Goal: Feedback & Contribution: Submit feedback/report problem

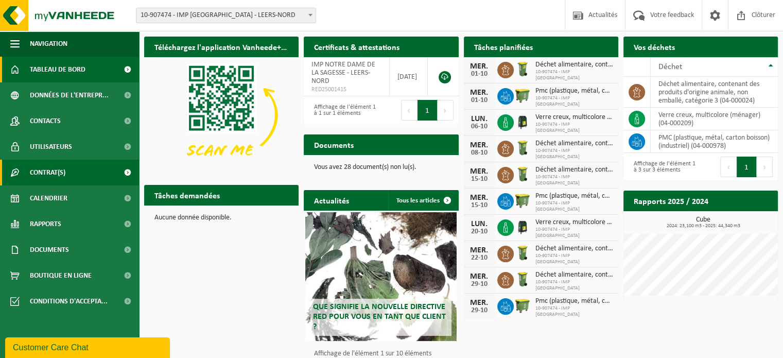
click at [67, 172] on link "Contrat(s)" at bounding box center [69, 173] width 139 height 26
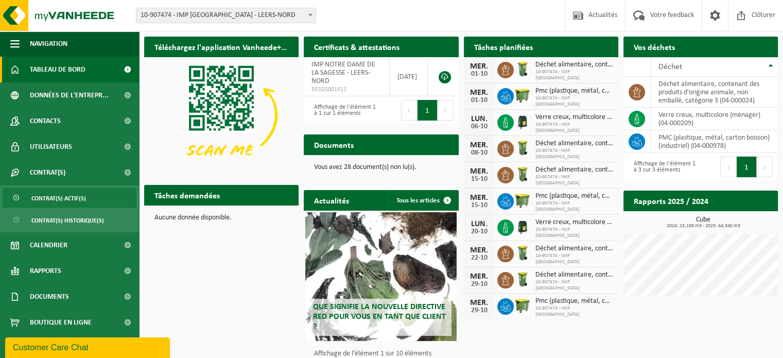
click at [60, 193] on span "Contrat(s) actif(s)" at bounding box center [58, 198] width 55 height 20
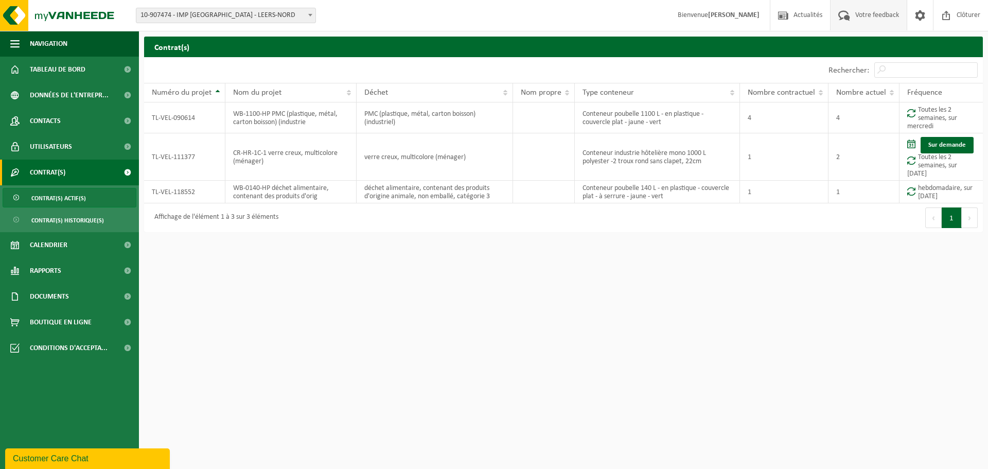
click at [790, 15] on span "Votre feedback" at bounding box center [877, 15] width 49 height 30
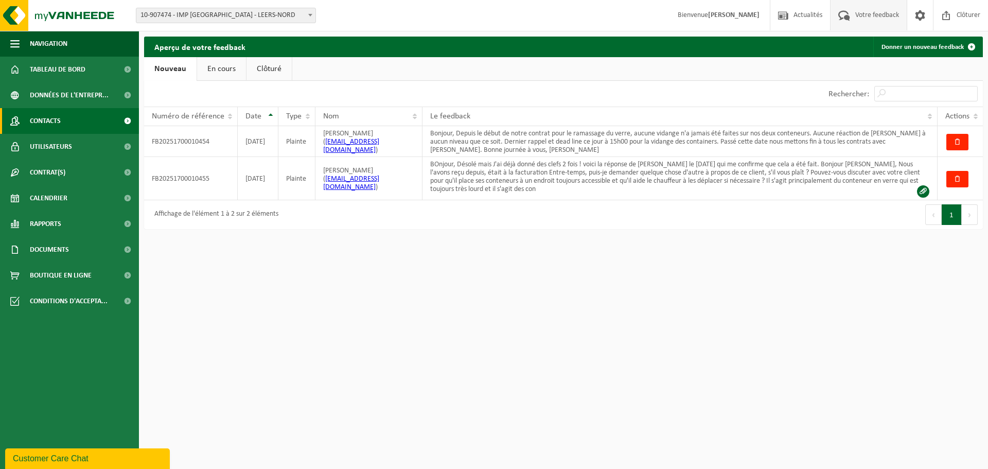
click at [35, 115] on span "Contacts" at bounding box center [45, 121] width 31 height 26
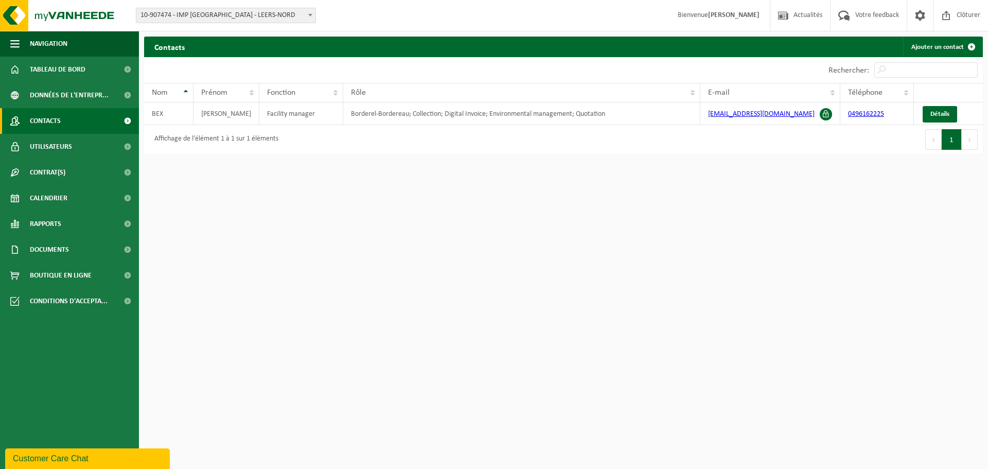
click at [41, 120] on span "Contacts" at bounding box center [45, 121] width 31 height 26
click at [50, 172] on span "Contrat(s)" at bounding box center [48, 173] width 36 height 26
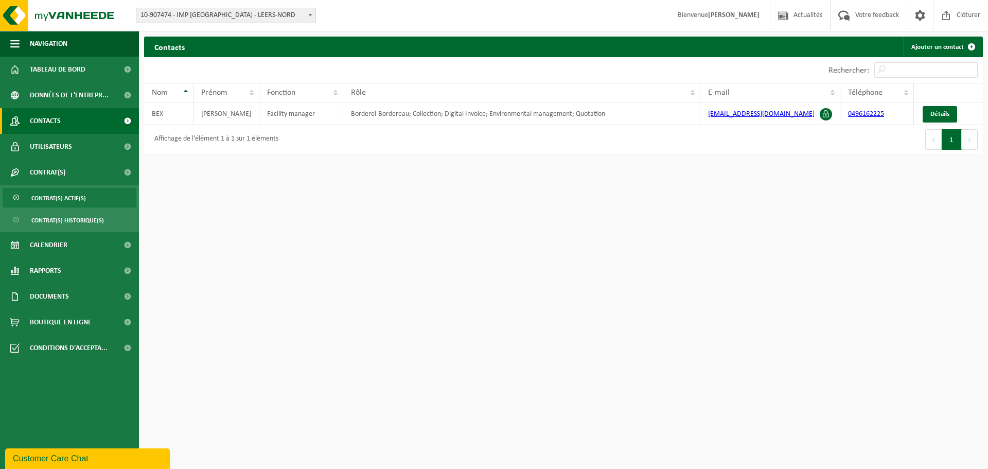
click at [62, 194] on span "Contrat(s) actif(s)" at bounding box center [58, 198] width 55 height 20
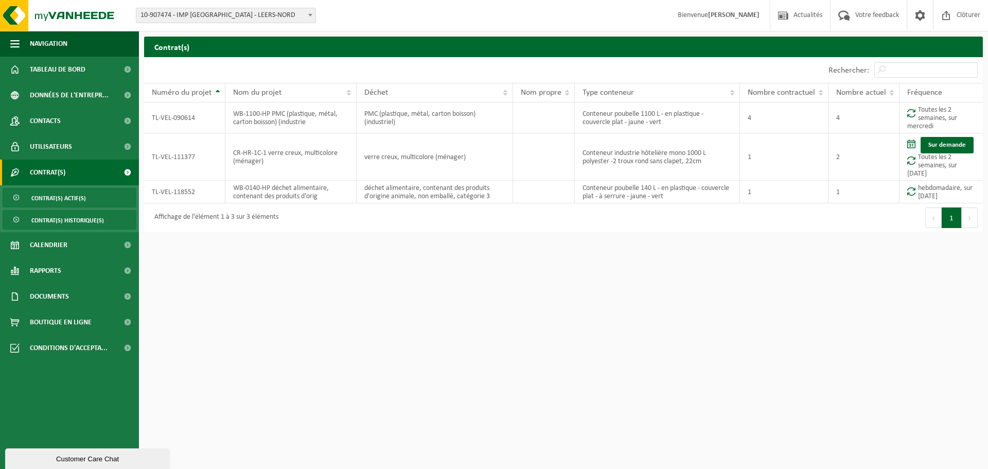
click at [65, 216] on span "Contrat(s) historique(s)" at bounding box center [67, 221] width 73 height 20
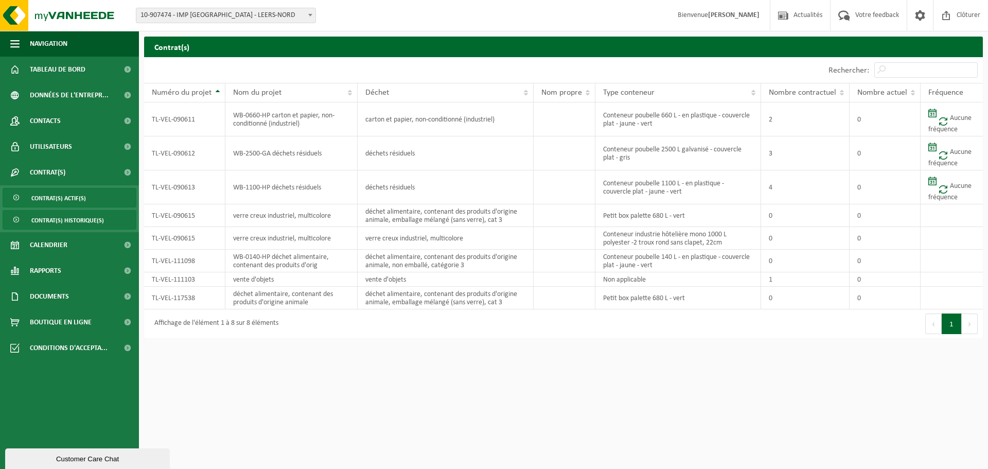
click at [48, 197] on span "Contrat(s) actif(s)" at bounding box center [58, 198] width 55 height 20
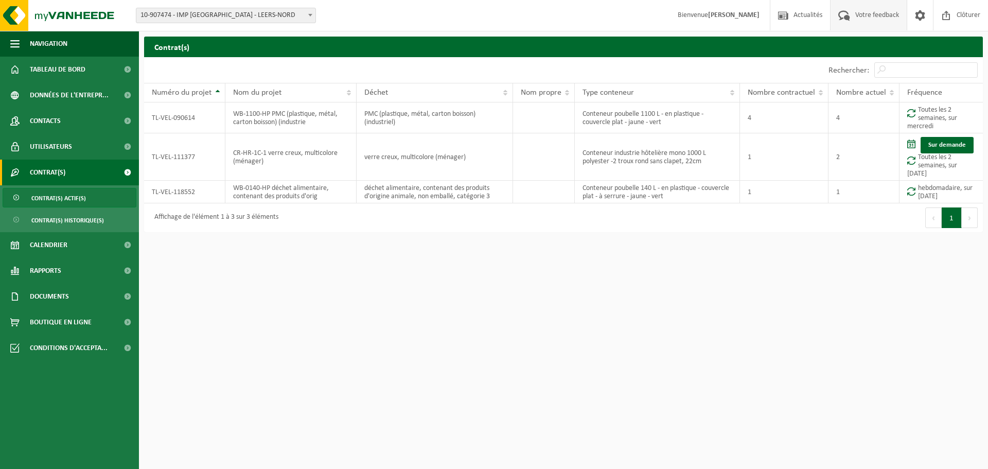
click at [866, 14] on span "Votre feedback" at bounding box center [877, 15] width 49 height 30
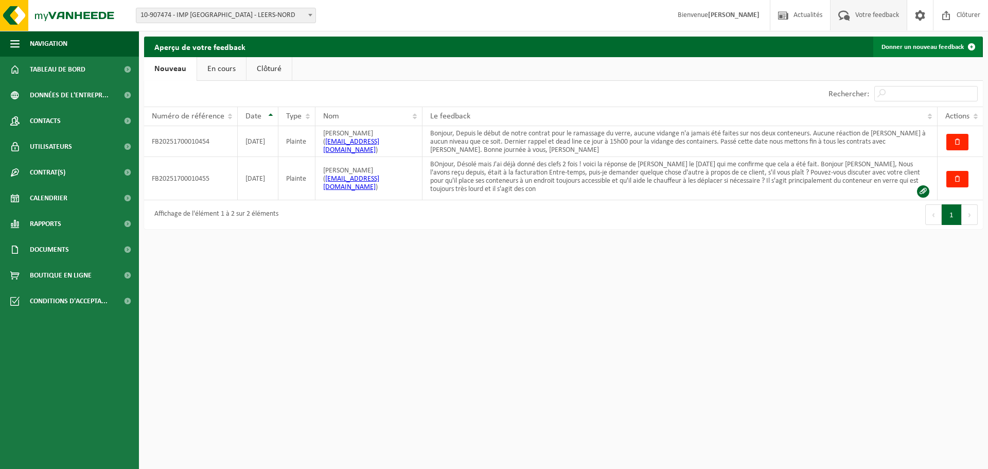
click at [919, 46] on link "Donner un nouveau feedback" at bounding box center [928, 47] width 109 height 21
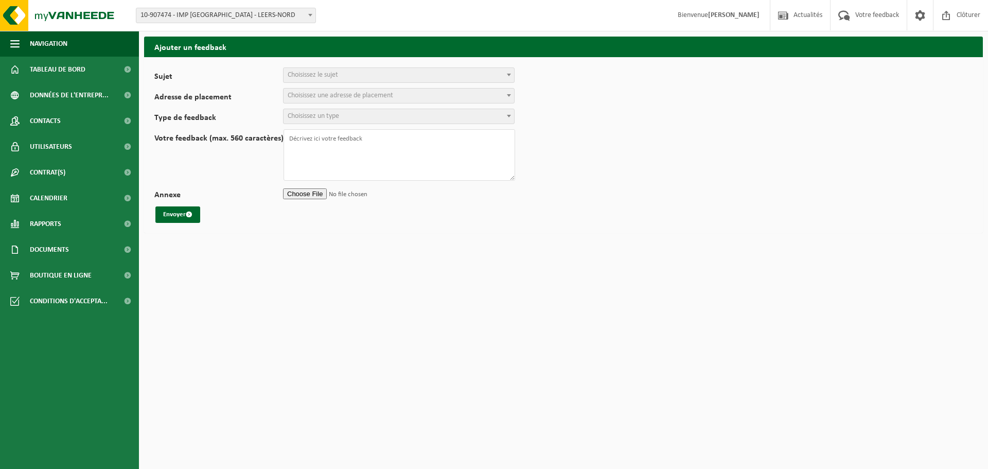
select select
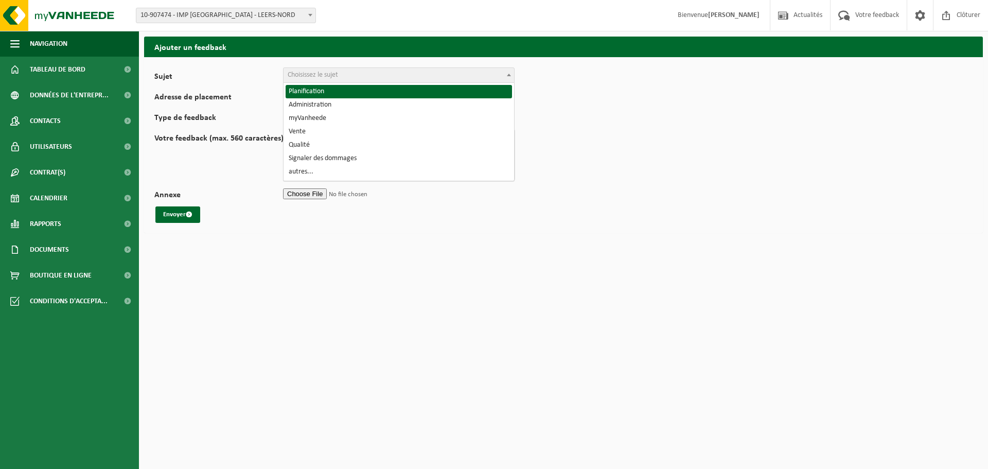
click at [394, 79] on span "Choisissez le sujet" at bounding box center [399, 75] width 231 height 14
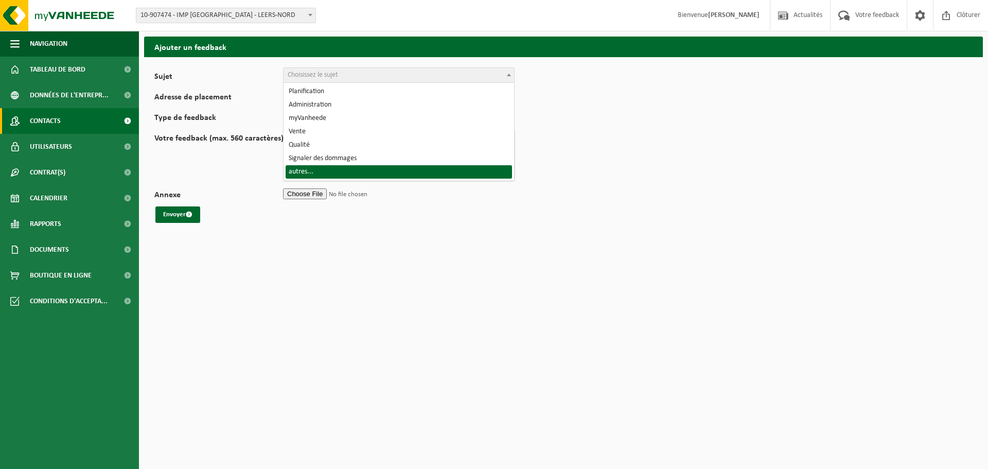
click at [57, 116] on span "Contacts" at bounding box center [45, 121] width 31 height 26
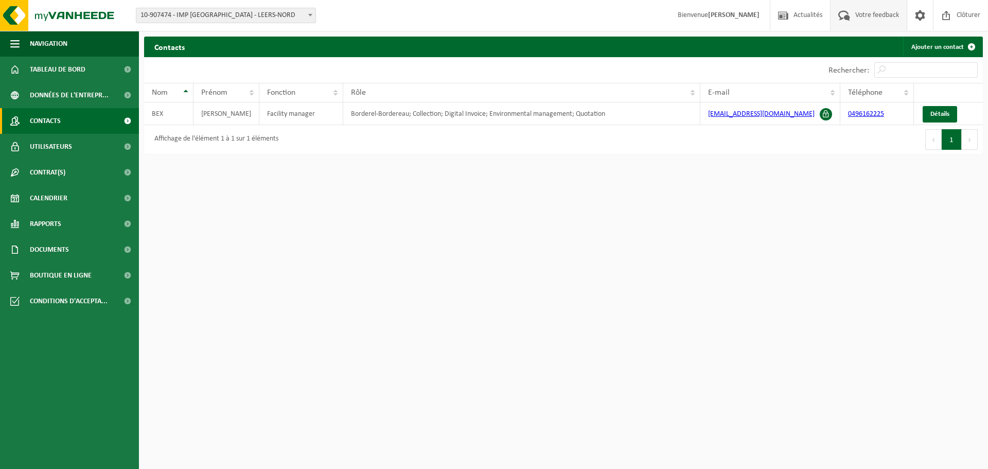
click at [877, 8] on span "Votre feedback" at bounding box center [877, 15] width 49 height 30
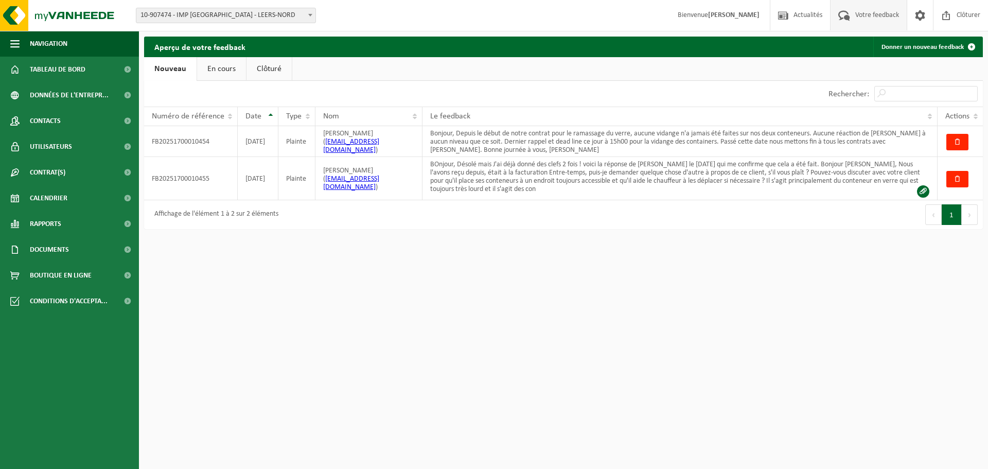
click at [267, 68] on link "Clôturé" at bounding box center [269, 69] width 45 height 24
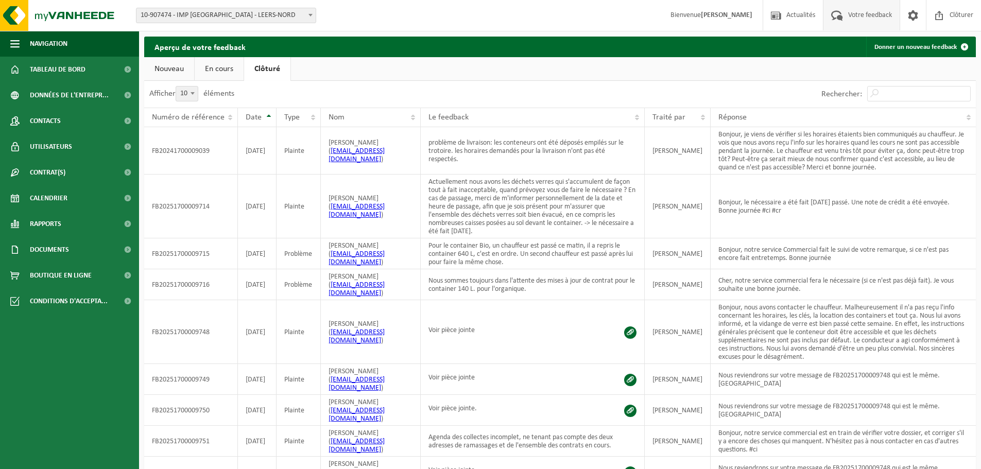
click at [216, 64] on link "En cours" at bounding box center [219, 69] width 49 height 24
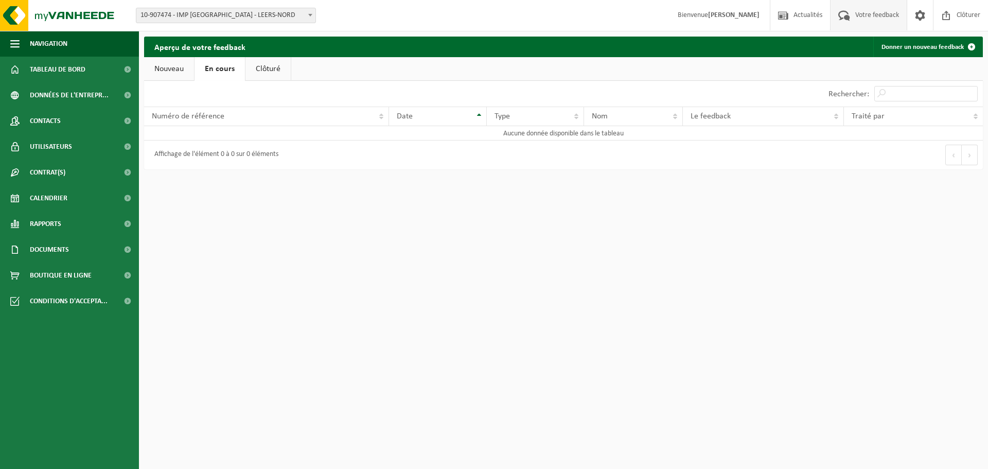
click at [164, 67] on link "Nouveau" at bounding box center [169, 69] width 50 height 24
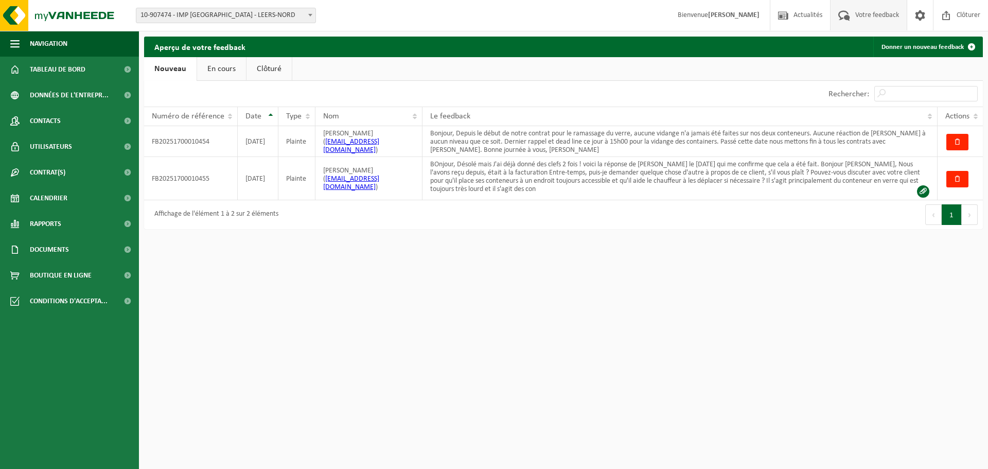
click at [271, 67] on link "Clôturé" at bounding box center [269, 69] width 45 height 24
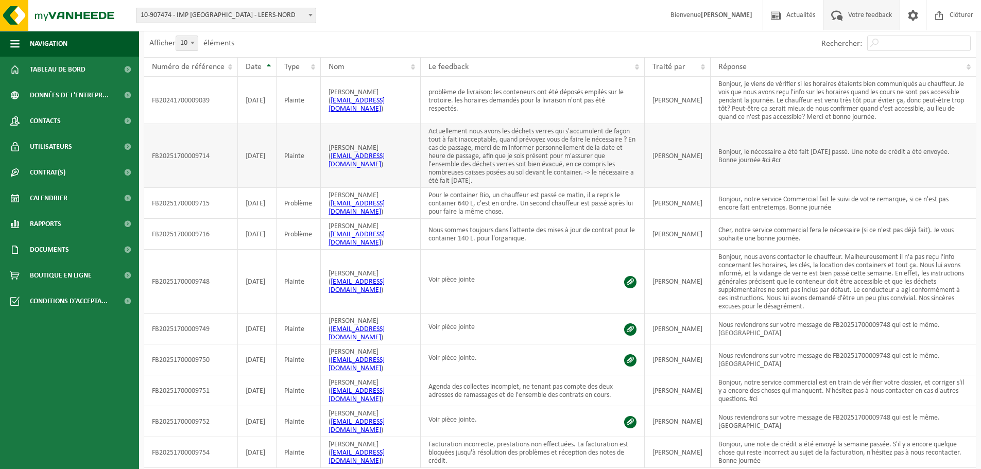
scroll to position [56, 0]
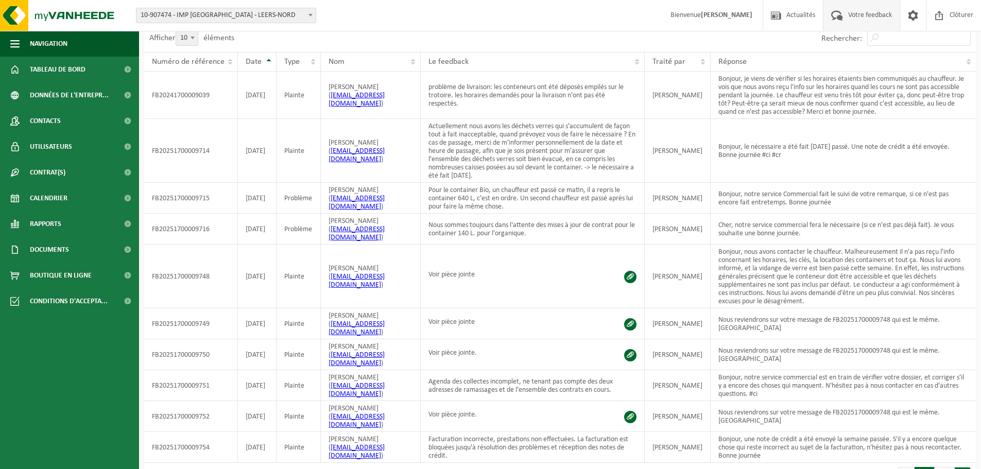
click at [965, 467] on button "Suivant" at bounding box center [962, 477] width 16 height 21
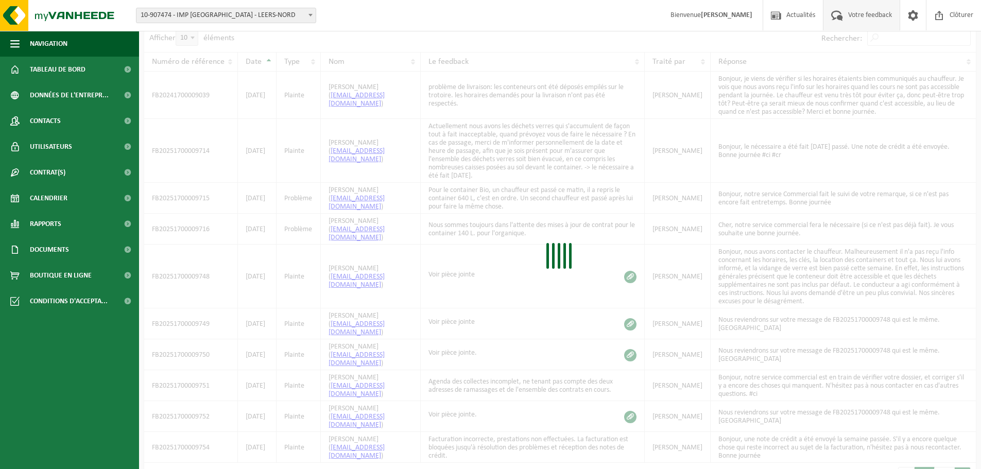
click at [965, 446] on div "Numéro de référence Date Type Nom Le feedback Traité par Réponse FB202417000090…" at bounding box center [559, 257] width 831 height 411
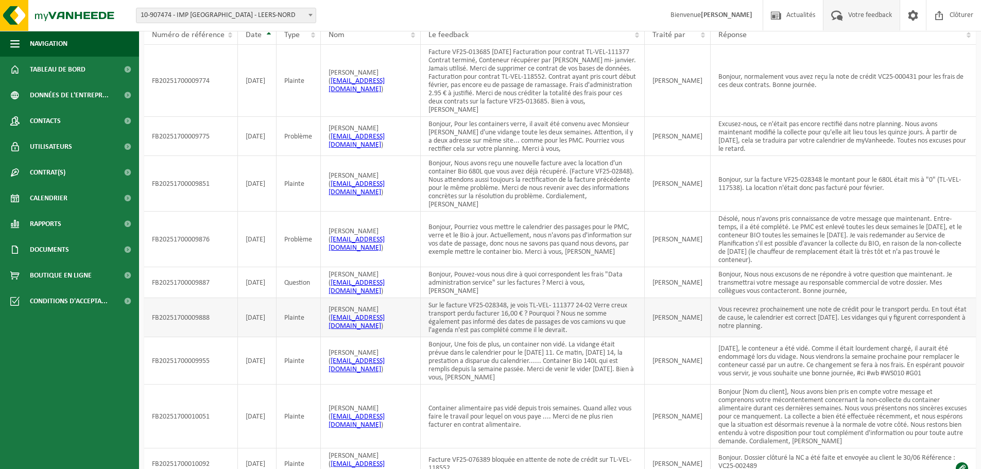
scroll to position [0, 0]
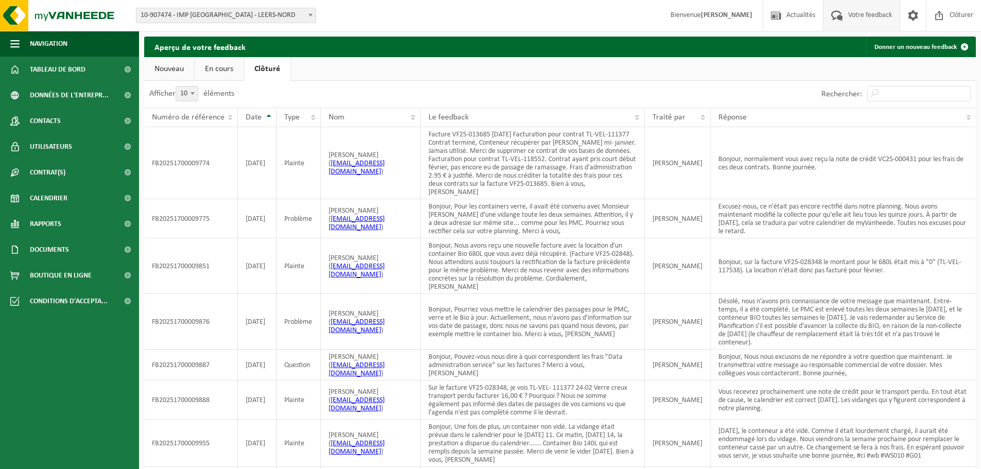
click at [196, 92] on span at bounding box center [192, 92] width 10 height 13
click at [196, 86] on select "10 25 50 100" at bounding box center [193, 86] width 31 height 1
select select "50"
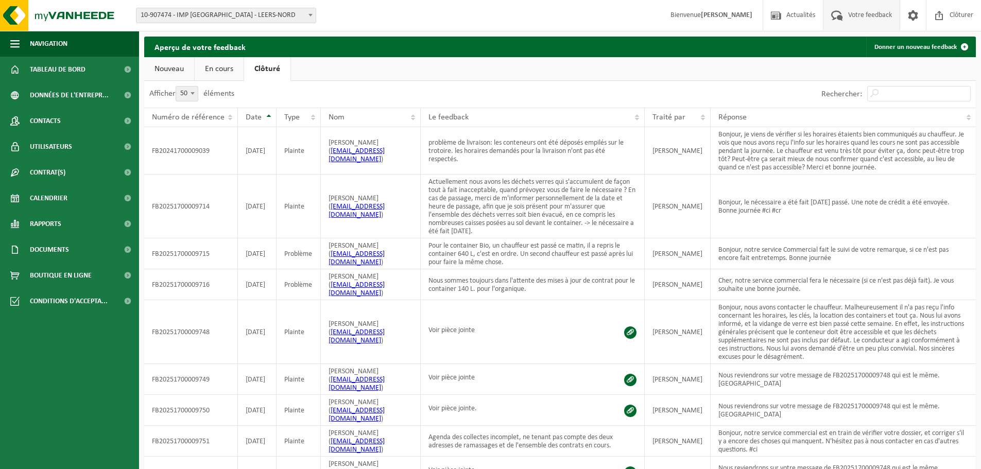
click at [217, 67] on link "En cours" at bounding box center [219, 69] width 49 height 24
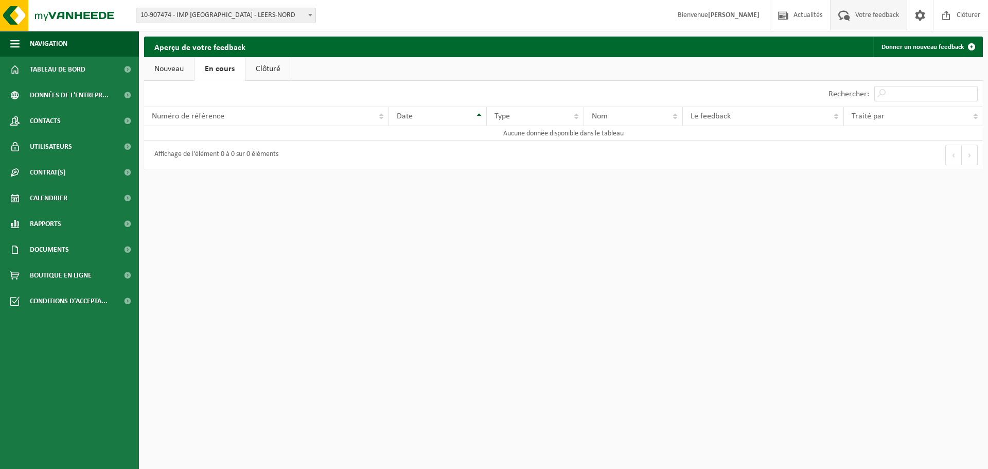
click at [178, 65] on link "Nouveau" at bounding box center [169, 69] width 50 height 24
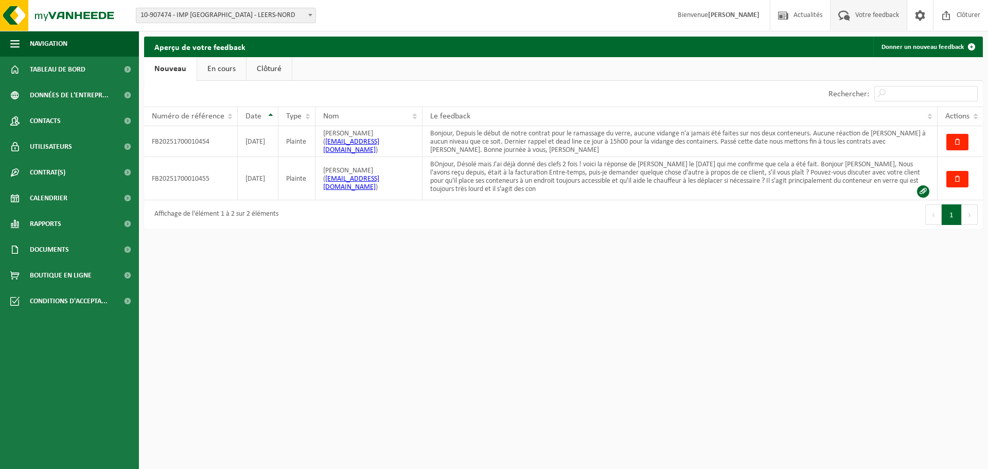
click at [220, 69] on link "En cours" at bounding box center [221, 69] width 49 height 24
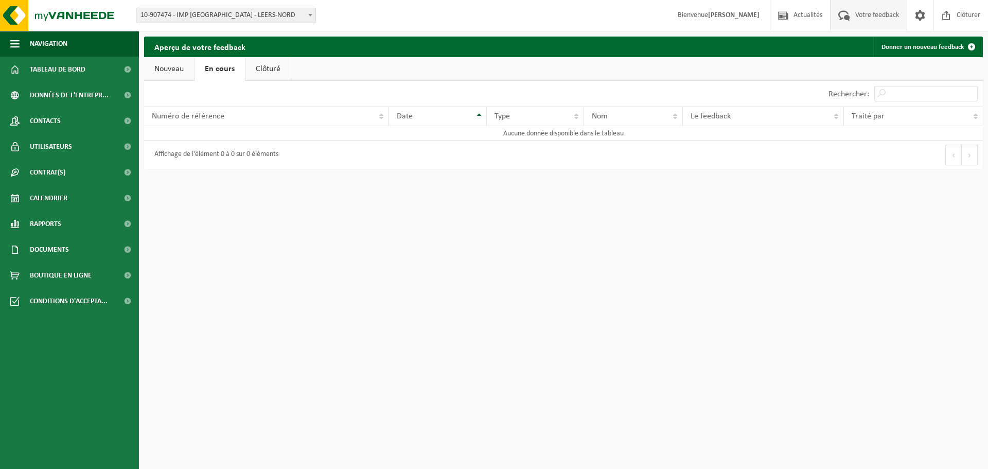
click at [270, 67] on link "Clôturé" at bounding box center [268, 69] width 45 height 24
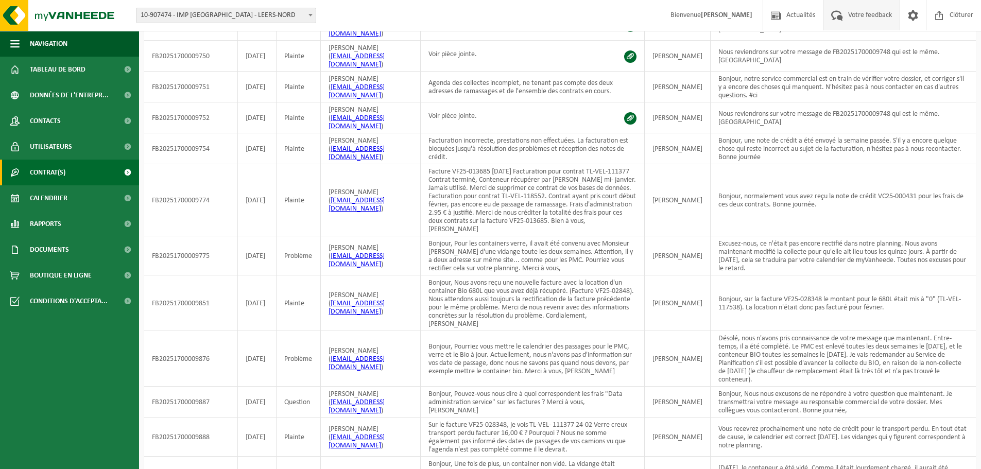
scroll to position [504, 0]
